Goal: Find contact information: Find contact information

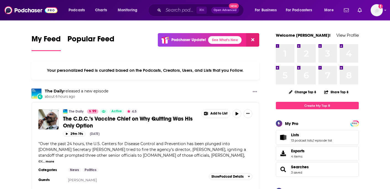
scroll to position [23, 0]
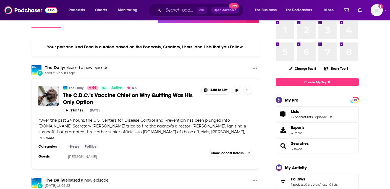
click at [302, 108] on span "Lists 13 podcast lists , 1 episode list" at bounding box center [317, 114] width 83 height 15
click at [306, 115] on span "Lists 13 podcast lists , 1 episode list" at bounding box center [311, 114] width 41 height 10
click at [302, 115] on span "Lists 13 podcast lists , 1 episode list" at bounding box center [311, 114] width 41 height 10
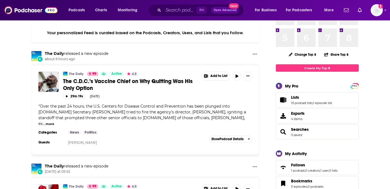
scroll to position [54, 0]
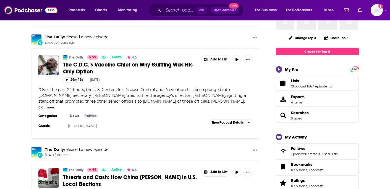
click at [292, 85] on span "Lists 13 podcast lists , 1 episode list" at bounding box center [311, 83] width 41 height 10
click at [292, 87] on link "13 podcast lists" at bounding box center [302, 87] width 22 height 4
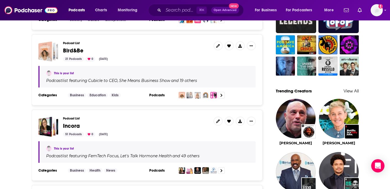
scroll to position [473, 0]
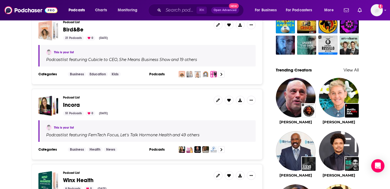
click at [74, 32] on span "Bird&Be" at bounding box center [73, 29] width 20 height 7
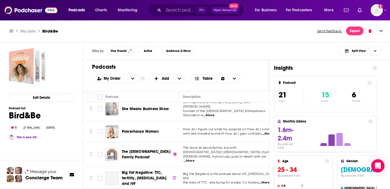
scroll to position [27, 0]
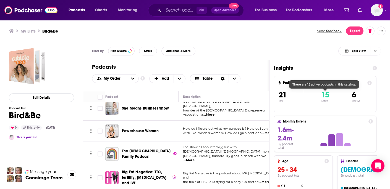
click at [325, 93] on span "15" at bounding box center [325, 94] width 8 height 9
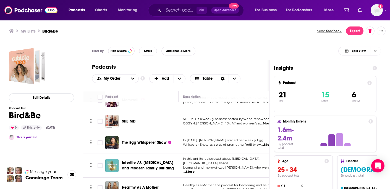
scroll to position [168, 0]
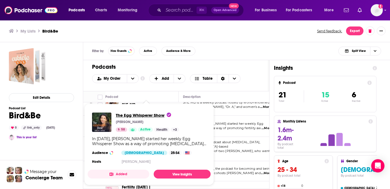
click at [151, 115] on span "The Egg Whisperer Show" at bounding box center [143, 115] width 55 height 5
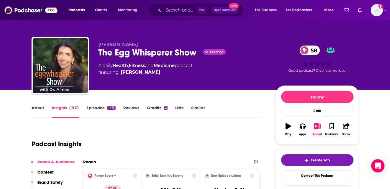
drag, startPoint x: 154, startPoint y: 42, endPoint x: 96, endPoint y: 42, distance: 58.3
click at [96, 42] on div "[PERSON_NAME] The Egg Whisperer Show Claimed 58 A daily Health , Fitness and Me…" at bounding box center [194, 67] width 327 height 60
copy span "[PERSON_NAME]"
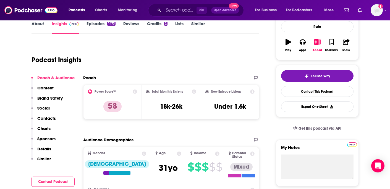
scroll to position [85, 0]
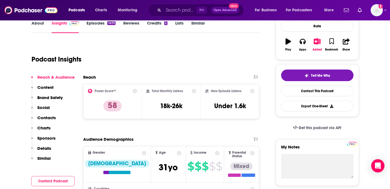
click at [48, 118] on p "Contacts" at bounding box center [46, 117] width 19 height 5
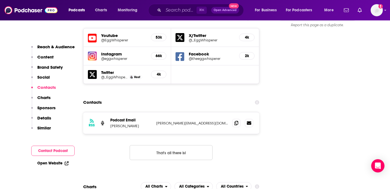
scroll to position [637, 0]
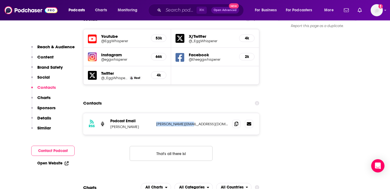
drag, startPoint x: 198, startPoint y: 103, endPoint x: 156, endPoint y: 103, distance: 42.8
click at [156, 113] on div "RSS Podcast Email [PERSON_NAME] [PERSON_NAME][EMAIL_ADDRESS][DOMAIN_NAME] [PERS…" at bounding box center [171, 124] width 176 height 22
copy p "[PERSON_NAME][EMAIL_ADDRESS][DOMAIN_NAME]"
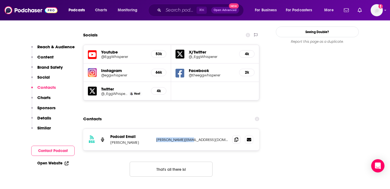
scroll to position [618, 0]
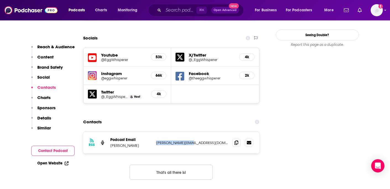
drag, startPoint x: 148, startPoint y: 125, endPoint x: 110, endPoint y: 125, distance: 38.7
click at [110, 132] on div "RSS Podcast Email [PERSON_NAME] [PERSON_NAME][EMAIL_ADDRESS][DOMAIN_NAME] [PERS…" at bounding box center [171, 143] width 176 height 22
copy p "[PERSON_NAME]"
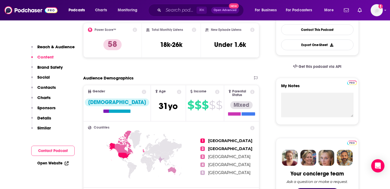
scroll to position [0, 0]
